Goal: Check status: Check status

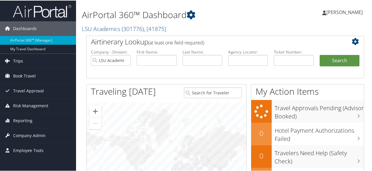
click at [32, 62] on link "Trips" at bounding box center [38, 60] width 76 height 15
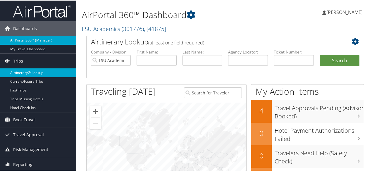
click at [38, 71] on link "Airtinerary® Lookup" at bounding box center [38, 72] width 76 height 9
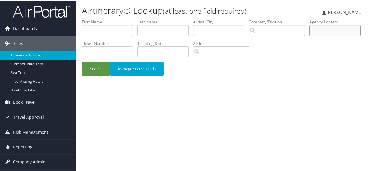
click at [309, 35] on input "text" at bounding box center [334, 30] width 51 height 11
paste input "CSBTLK"
click at [82, 61] on button "Search" at bounding box center [96, 68] width 28 height 14
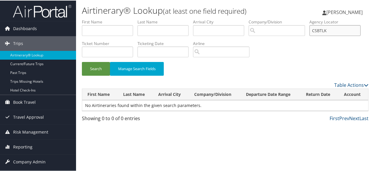
click at [309, 35] on input "CSBTLK" at bounding box center [334, 30] width 51 height 11
type input "CSBTLK"
click at [82, 61] on button "Search" at bounding box center [96, 68] width 28 height 14
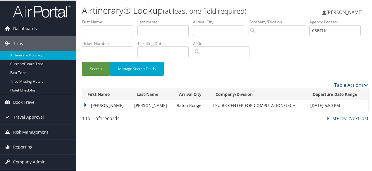
click at [85, 106] on td "MAX BENJAMIN" at bounding box center [106, 105] width 49 height 11
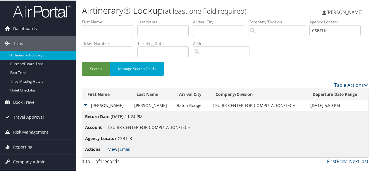
click at [112, 148] on link "View" at bounding box center [112, 149] width 9 height 6
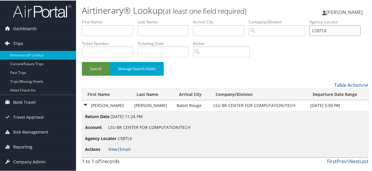
drag, startPoint x: 106, startPoint y: 53, endPoint x: 55, endPoint y: 49, distance: 51.9
click at [55, 49] on div "Dashboards AirPortal 360™ (Manager) My Travel Dashboard Trips Airtinerary® Look…" at bounding box center [187, 85] width 374 height 171
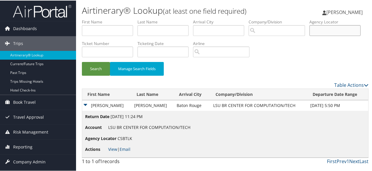
click at [309, 35] on input "text" at bounding box center [334, 30] width 51 height 11
type input "d959y2"
click at [82, 61] on button "Search" at bounding box center [96, 68] width 28 height 14
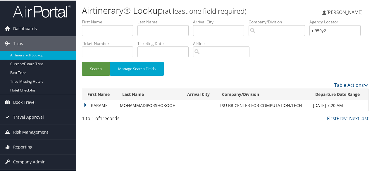
click at [89, 104] on td "KARAME" at bounding box center [99, 105] width 35 height 11
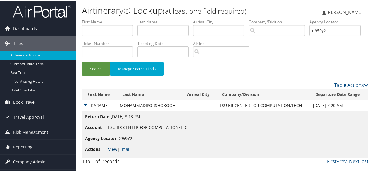
click at [116, 149] on link "View" at bounding box center [112, 149] width 9 height 6
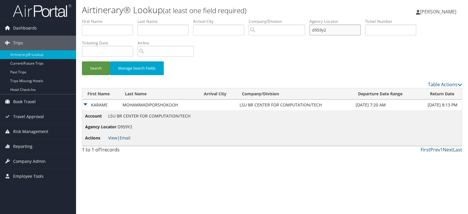
drag, startPoint x: 352, startPoint y: 28, endPoint x: 240, endPoint y: 36, distance: 112.2
click at [251, 18] on ul "First Name Last Name Departure City Arrival City Company/Division Airport/City …" at bounding box center [272, 18] width 380 height 0
click at [165, 33] on input "text" at bounding box center [162, 30] width 51 height 11
paste input "Mohammadiporshokooh"
type input "Mohammadiporshokooh"
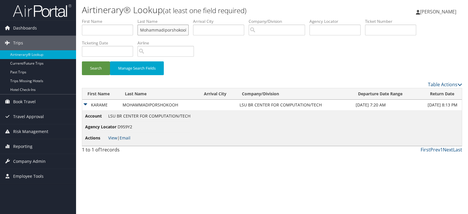
click at [82, 61] on button "Search" at bounding box center [96, 68] width 28 height 14
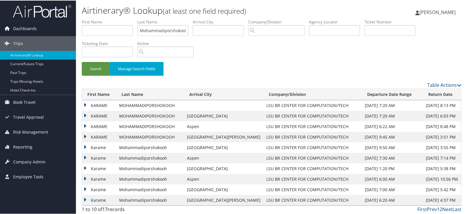
click at [92, 104] on td "KARAME" at bounding box center [99, 105] width 34 height 11
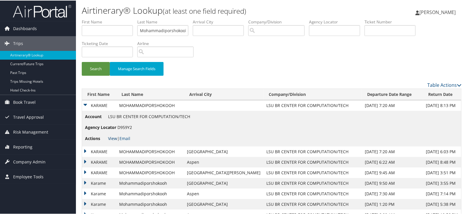
click at [113, 136] on link "View" at bounding box center [112, 138] width 9 height 6
click at [92, 147] on td "KARAME" at bounding box center [99, 151] width 34 height 11
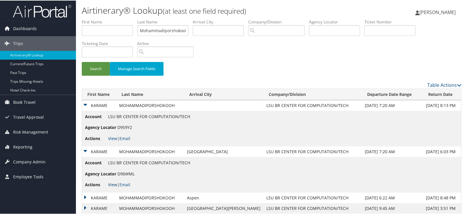
click at [115, 171] on link "View" at bounding box center [112, 184] width 9 height 6
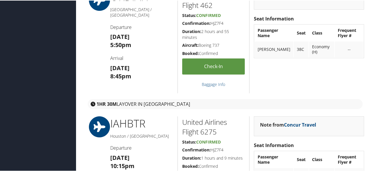
scroll to position [287, 0]
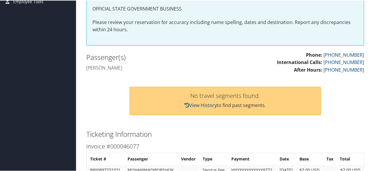
scroll to position [58, 0]
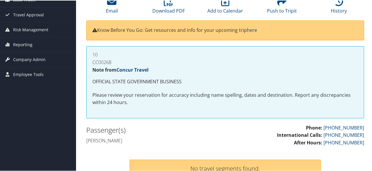
click at [339, 17] on div "Email Download PDF Add to Calendar Push to Tripit History" at bounding box center [225, 6] width 286 height 27
click at [337, 4] on icon at bounding box center [338, 0] width 9 height 9
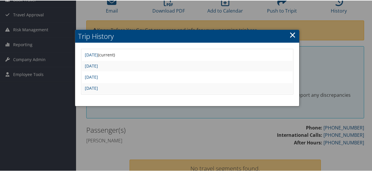
click at [275, 117] on div at bounding box center [187, 85] width 374 height 171
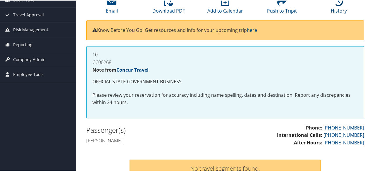
click at [337, 7] on link "History" at bounding box center [338, 6] width 16 height 14
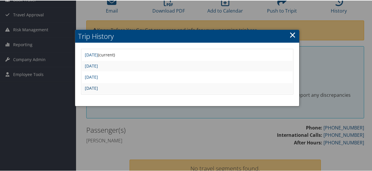
click at [98, 86] on link "Tue Sep 2 08:45:02 MDT 2025" at bounding box center [91, 88] width 13 height 6
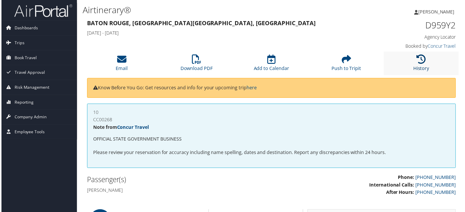
click at [371, 58] on icon at bounding box center [422, 59] width 9 height 9
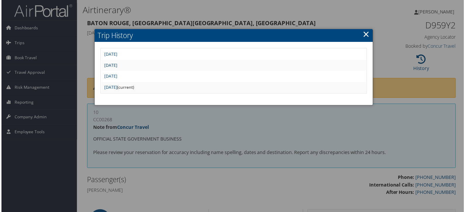
click at [117, 65] on link "[DATE]" at bounding box center [109, 66] width 13 height 6
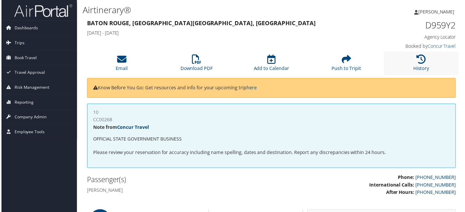
click at [408, 53] on li "History" at bounding box center [422, 64] width 75 height 24
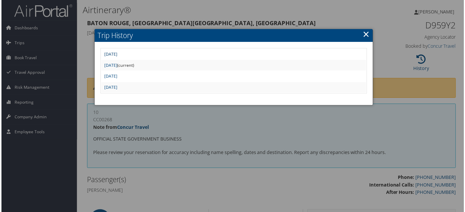
click at [117, 54] on link "[DATE]" at bounding box center [109, 54] width 13 height 6
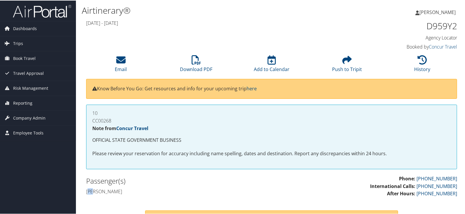
drag, startPoint x: 88, startPoint y: 190, endPoint x: 94, endPoint y: 198, distance: 10.1
click at [94, 198] on div "Phone: 800-961-0720 International Calls: 800-961-0720 After Hours: 800-961-0720…" at bounding box center [272, 188] width 380 height 28
drag, startPoint x: 86, startPoint y: 193, endPoint x: 139, endPoint y: 188, distance: 52.8
click at [166, 188] on h4 "[PERSON_NAME]" at bounding box center [176, 191] width 181 height 6
click at [105, 192] on h4 "[PERSON_NAME]" at bounding box center [176, 191] width 181 height 6
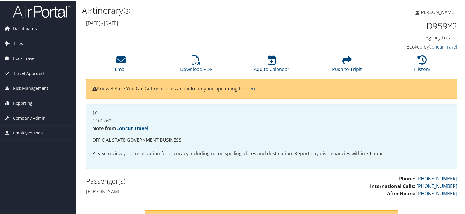
drag, startPoint x: 105, startPoint y: 192, endPoint x: 177, endPoint y: 190, distance: 71.9
click at [177, 190] on h4 "[PERSON_NAME]" at bounding box center [176, 191] width 181 height 6
copy h4 "Mohammadiporshokooh"
click at [425, 60] on icon at bounding box center [422, 59] width 9 height 9
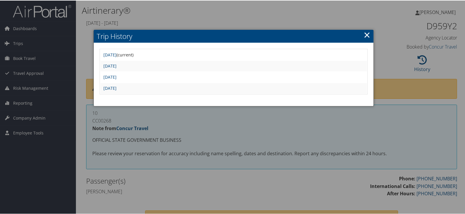
click at [142, 82] on td "Tue Sep 2 08:45:02 MDT 2025" at bounding box center [234, 87] width 266 height 11
click at [117, 88] on link "Tue Sep 2 08:45:02 MDT 2025" at bounding box center [109, 88] width 13 height 6
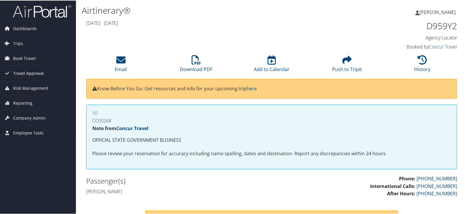
drag, startPoint x: 191, startPoint y: 65, endPoint x: 15, endPoint y: 78, distance: 175.8
click at [191, 65] on li "Download PDF" at bounding box center [196, 64] width 75 height 24
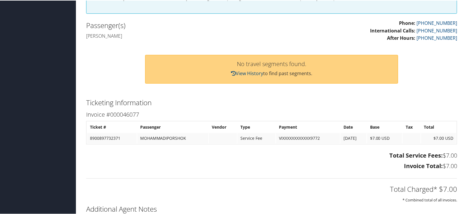
scroll to position [203, 0]
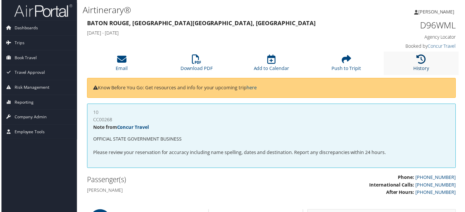
click at [424, 59] on icon at bounding box center [422, 59] width 9 height 9
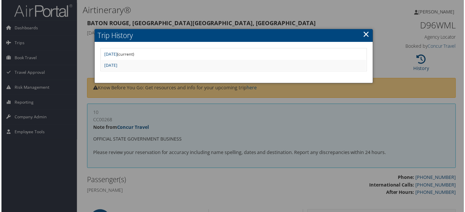
click at [214, 121] on div at bounding box center [234, 107] width 468 height 214
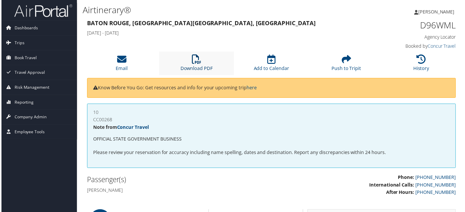
click at [198, 69] on link "Download PDF" at bounding box center [196, 65] width 32 height 14
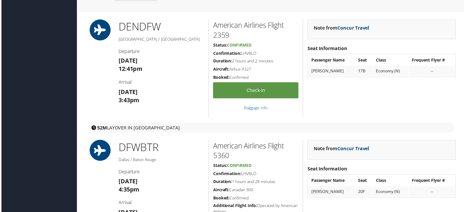
scroll to position [756, 0]
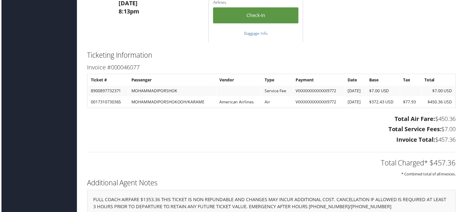
scroll to position [719, 0]
